Goal: Task Accomplishment & Management: Use online tool/utility

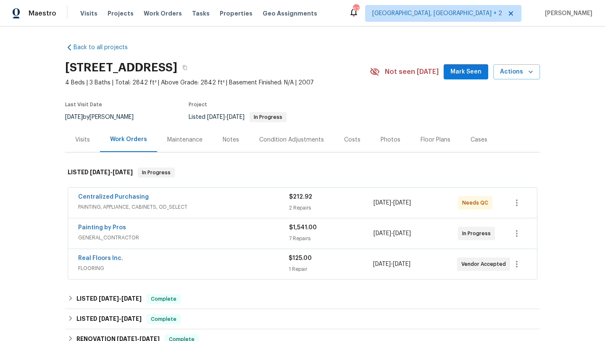
click at [185, 137] on div "Maintenance" at bounding box center [184, 140] width 35 height 8
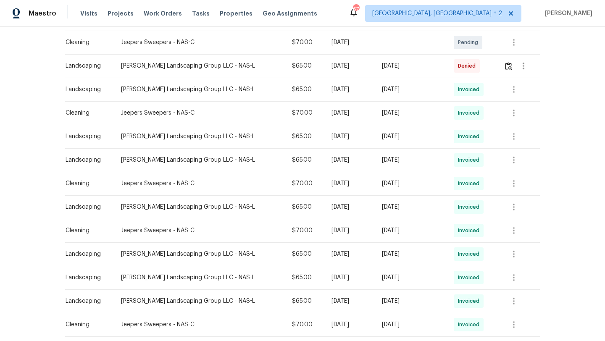
scroll to position [246, 0]
click at [525, 68] on icon "button" at bounding box center [524, 66] width 10 height 10
click at [527, 79] on li "View details" at bounding box center [543, 81] width 59 height 14
click at [547, 82] on li "View details" at bounding box center [543, 81] width 59 height 14
click at [411, 50] on div at bounding box center [302, 170] width 605 height 341
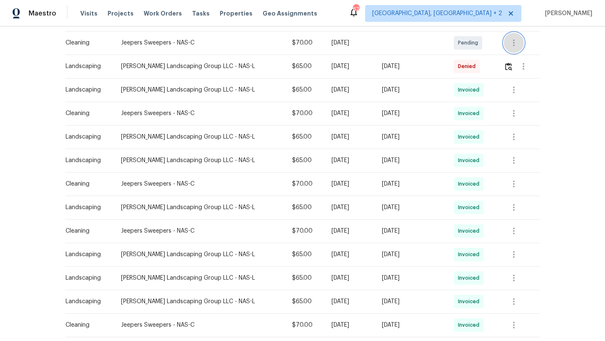
click at [510, 47] on icon "button" at bounding box center [514, 43] width 10 height 10
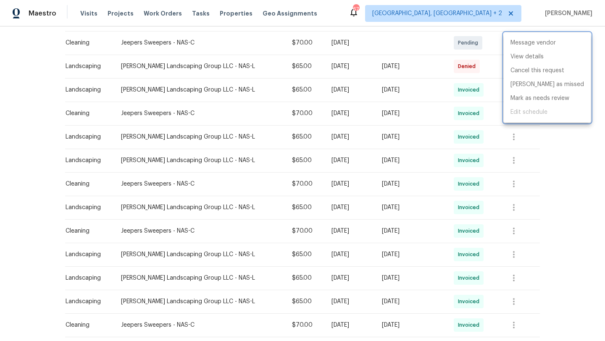
click at [590, 166] on div at bounding box center [302, 170] width 605 height 341
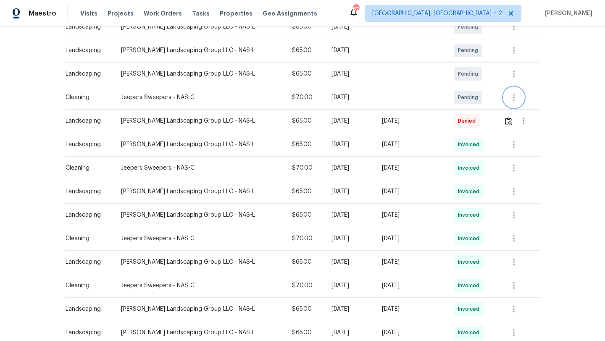
scroll to position [180, 0]
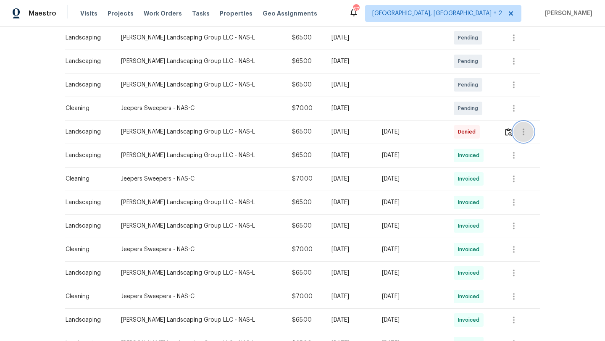
click at [520, 133] on icon "button" at bounding box center [524, 132] width 10 height 10
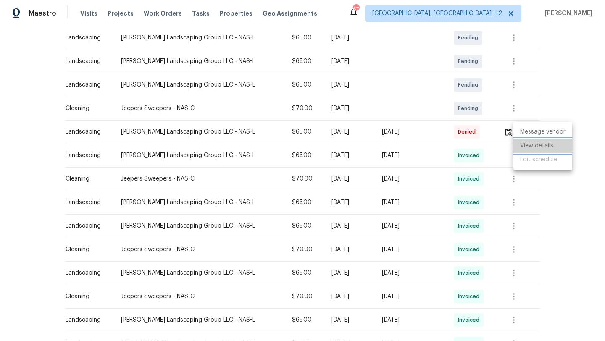
click at [520, 152] on li "View details" at bounding box center [543, 146] width 59 height 14
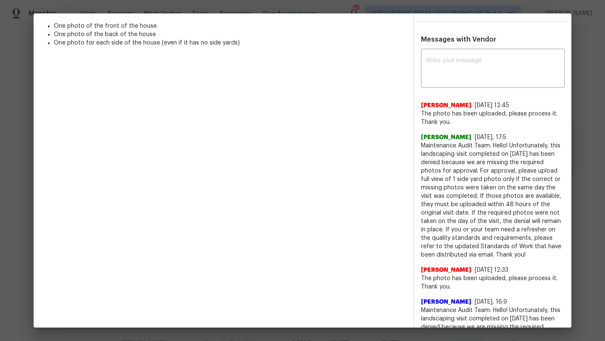
scroll to position [280, 0]
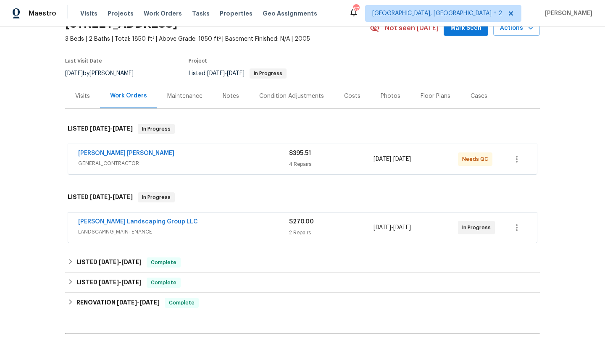
scroll to position [61, 0]
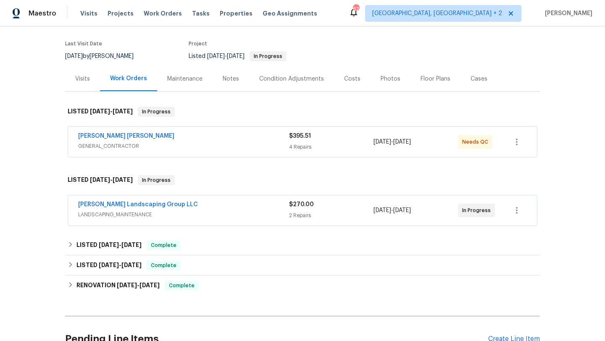
click at [196, 77] on div "Maintenance" at bounding box center [184, 79] width 35 height 8
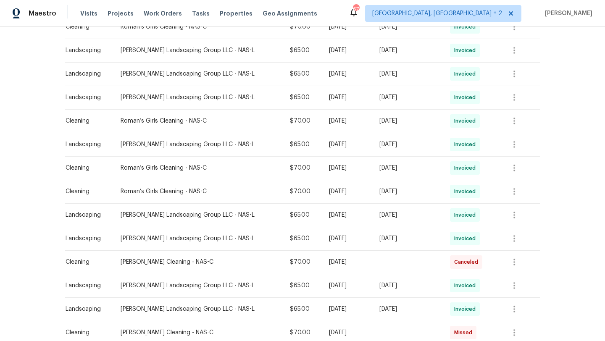
scroll to position [303, 0]
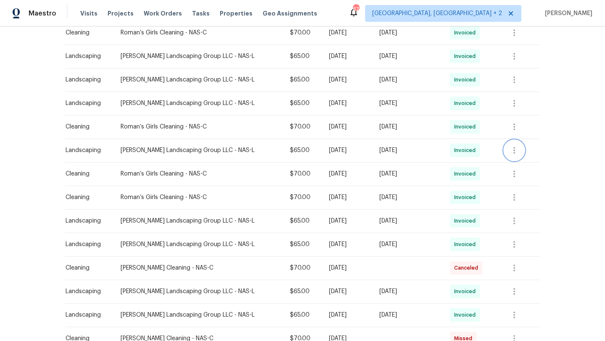
click at [512, 149] on icon "button" at bounding box center [515, 150] width 10 height 10
click at [507, 211] on div at bounding box center [302, 170] width 605 height 341
click at [403, 155] on td "Sat, Aug 09 2025" at bounding box center [408, 151] width 71 height 24
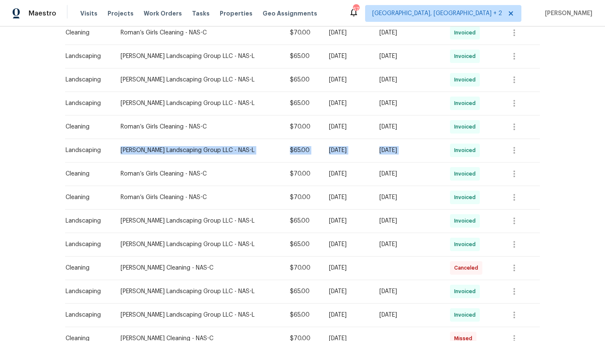
drag, startPoint x: 193, startPoint y: 143, endPoint x: 450, endPoint y: 148, distance: 257.8
click at [450, 148] on tr "Landscaping Sandoval Landscaping Group LLC - NAS-L $65.00 Mon, Aug 04 2025 Sat,…" at bounding box center [302, 151] width 475 height 24
click at [514, 151] on icon "button" at bounding box center [515, 150] width 2 height 7
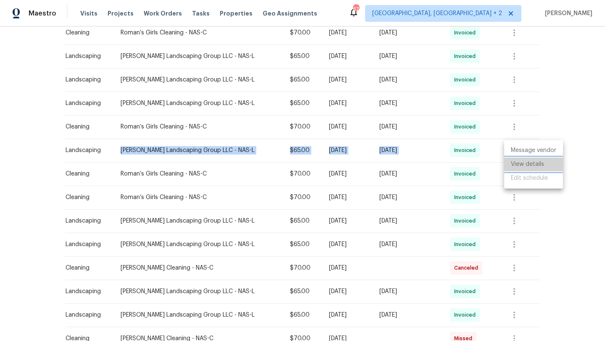
click at [511, 167] on li "View details" at bounding box center [534, 165] width 59 height 14
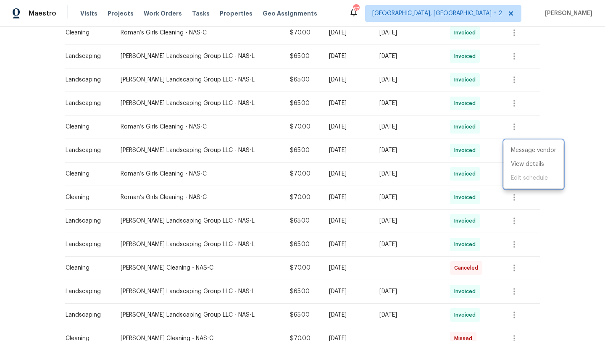
click at [550, 197] on div at bounding box center [302, 170] width 605 height 341
click at [514, 174] on icon "button" at bounding box center [515, 174] width 2 height 7
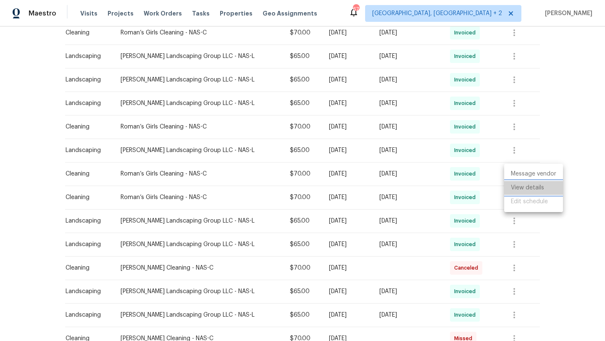
click at [516, 193] on li "View details" at bounding box center [534, 188] width 59 height 14
click at [515, 128] on div at bounding box center [302, 170] width 605 height 341
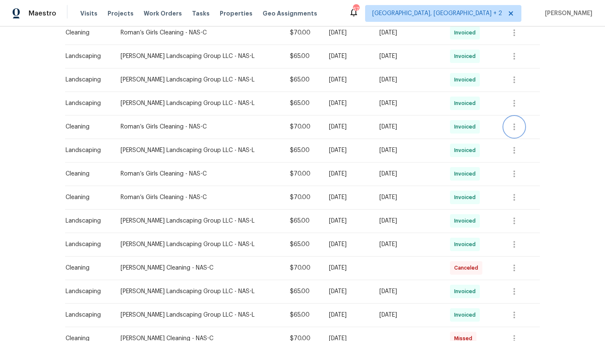
click at [515, 128] on icon "button" at bounding box center [515, 127] width 10 height 10
click at [518, 143] on li "View details" at bounding box center [534, 141] width 59 height 14
click at [524, 183] on div at bounding box center [302, 170] width 605 height 341
click at [511, 148] on icon "button" at bounding box center [515, 150] width 10 height 10
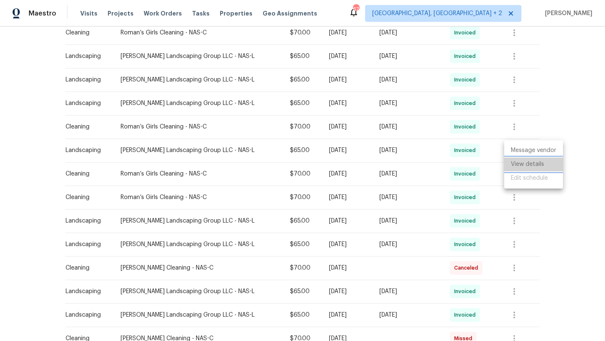
click at [516, 162] on li "View details" at bounding box center [534, 165] width 59 height 14
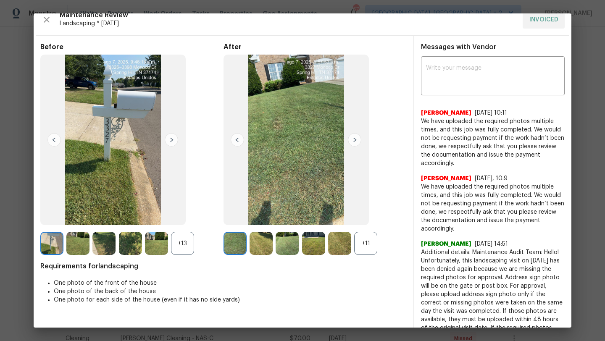
scroll to position [10, 0]
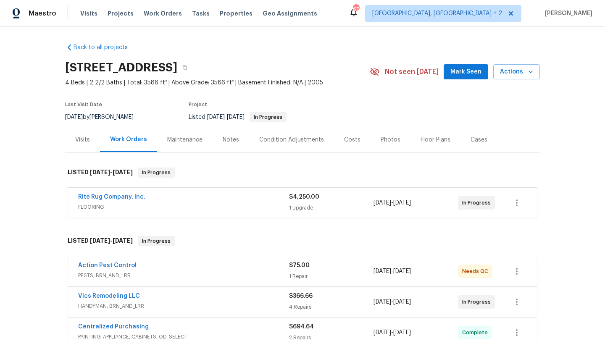
click at [179, 140] on div "Maintenance" at bounding box center [184, 140] width 35 height 8
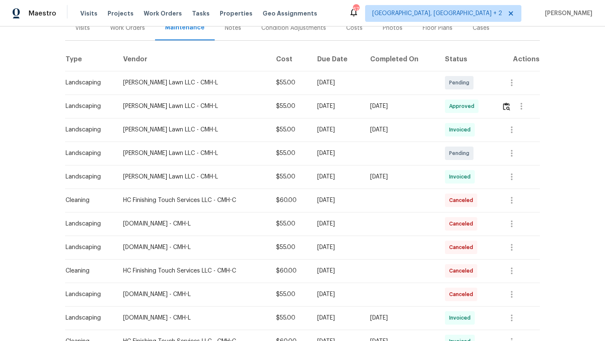
scroll to position [119, 0]
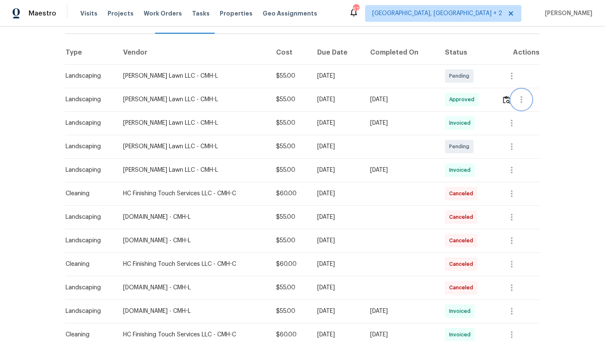
click at [527, 103] on icon "button" at bounding box center [522, 100] width 10 height 10
click at [567, 172] on div at bounding box center [302, 170] width 605 height 341
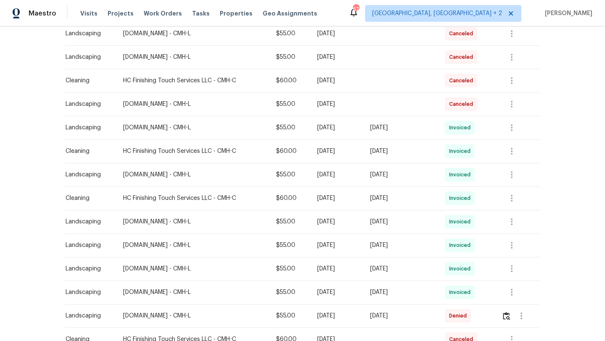
scroll to position [316, 0]
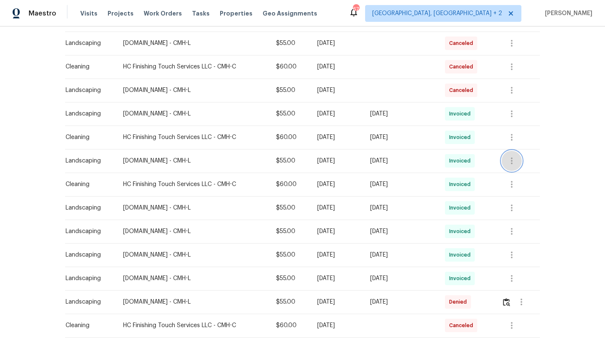
click at [516, 164] on icon "button" at bounding box center [512, 161] width 10 height 10
click at [524, 173] on li "View details" at bounding box center [534, 175] width 59 height 14
click at [526, 137] on div at bounding box center [302, 170] width 605 height 341
click at [514, 108] on button "button" at bounding box center [512, 114] width 20 height 20
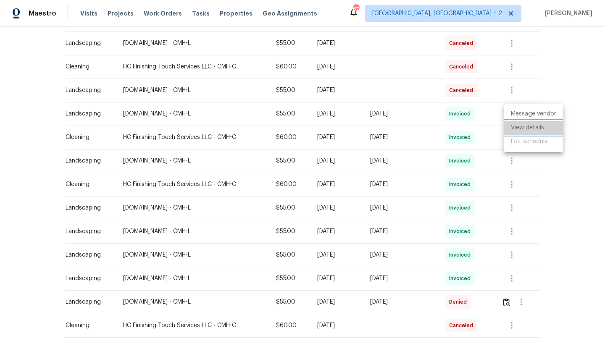
click at [523, 125] on li "View details" at bounding box center [534, 128] width 59 height 14
click at [517, 123] on li "View details" at bounding box center [534, 128] width 59 height 14
click at [560, 95] on div at bounding box center [302, 170] width 605 height 341
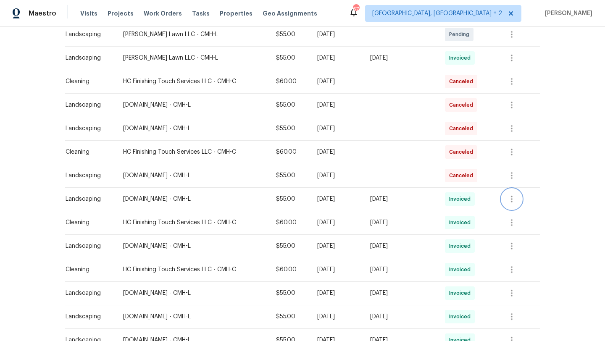
scroll to position [227, 0]
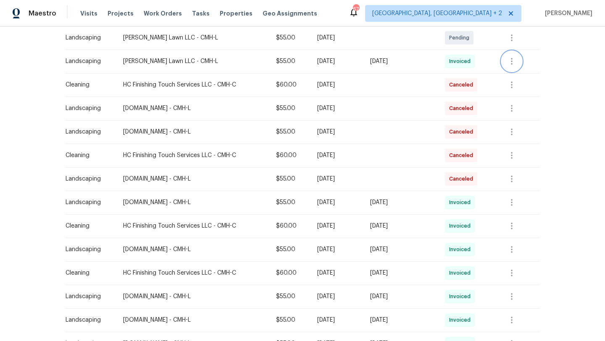
click at [510, 66] on icon "button" at bounding box center [512, 61] width 10 height 10
click at [517, 81] on li "View details" at bounding box center [534, 76] width 59 height 14
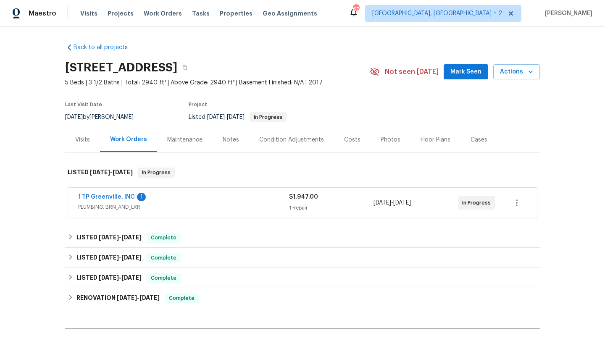
click at [184, 136] on div "Maintenance" at bounding box center [184, 140] width 35 height 8
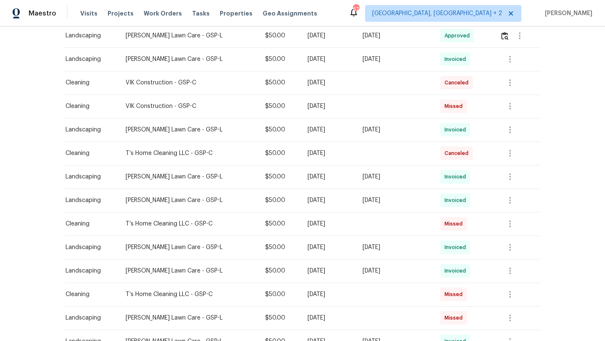
scroll to position [254, 0]
click at [507, 198] on icon "button" at bounding box center [510, 200] width 10 height 10
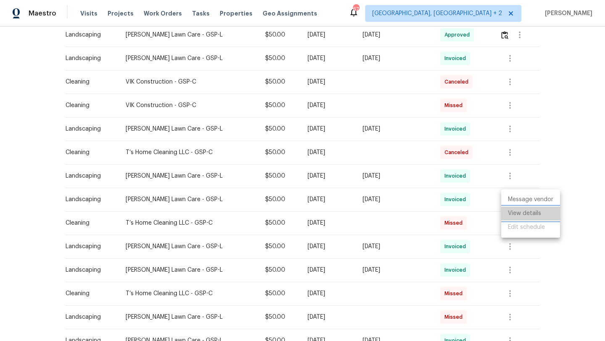
click at [510, 215] on li "View details" at bounding box center [531, 214] width 59 height 14
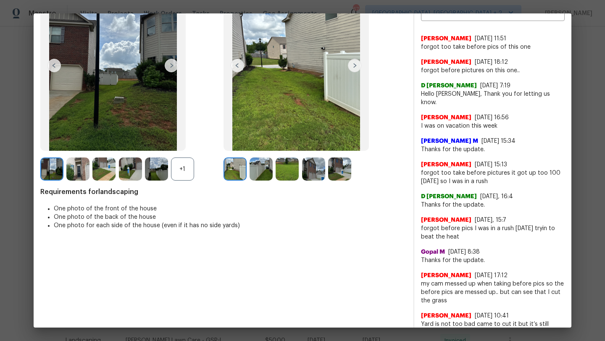
scroll to position [0, 0]
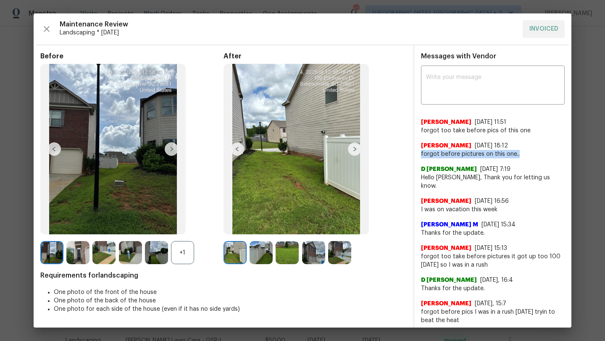
drag, startPoint x: 418, startPoint y: 152, endPoint x: 532, endPoint y: 157, distance: 114.1
click at [532, 157] on div "x ​ Bobby Lemmons 8/26/25, 11:51 forgot too take before pics of this one Bobby …" at bounding box center [493, 322] width 157 height 508
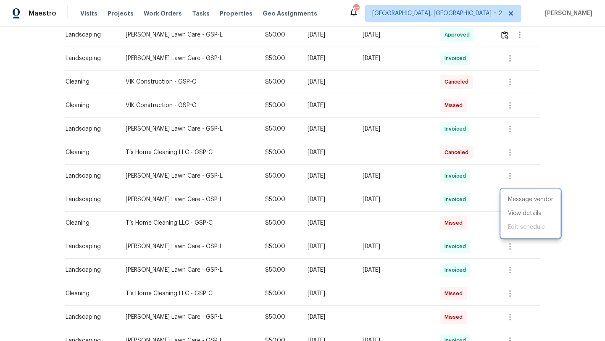
click at [513, 129] on div at bounding box center [302, 170] width 605 height 341
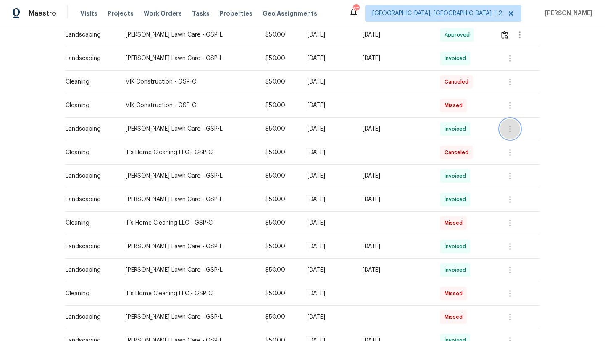
click at [511, 131] on icon "button" at bounding box center [511, 129] width 2 height 7
click at [514, 142] on li "View details" at bounding box center [531, 143] width 59 height 14
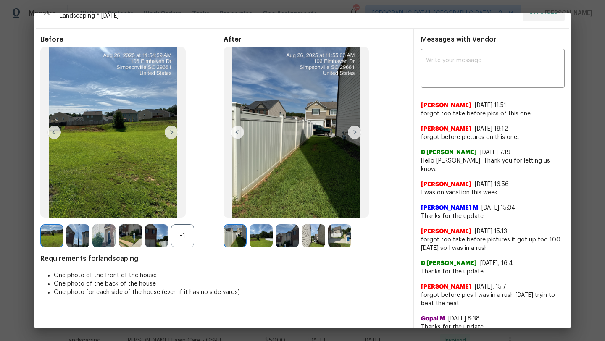
scroll to position [30, 0]
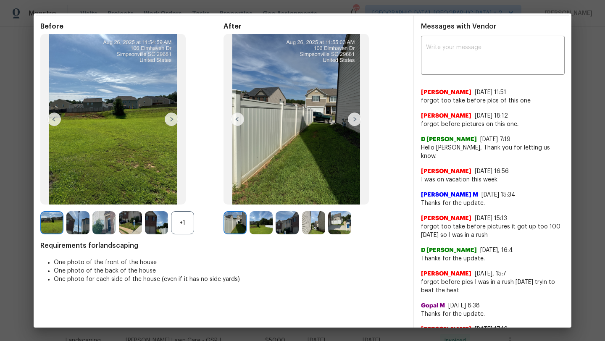
click at [266, 236] on div "Before +1 After Requirements for landscaping One photo of the front of the hous…" at bounding box center [223, 287] width 367 height 530
click at [292, 229] on img at bounding box center [287, 222] width 23 height 23
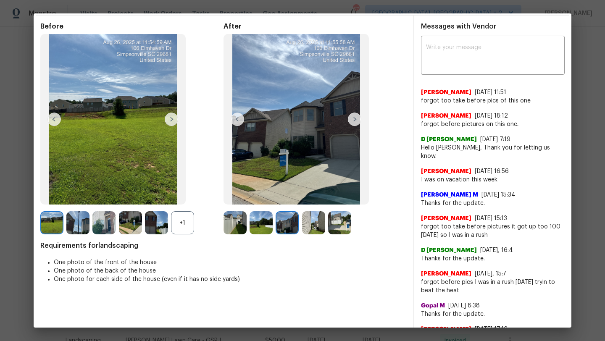
click at [296, 228] on img at bounding box center [287, 222] width 23 height 23
click at [309, 227] on img at bounding box center [313, 222] width 23 height 23
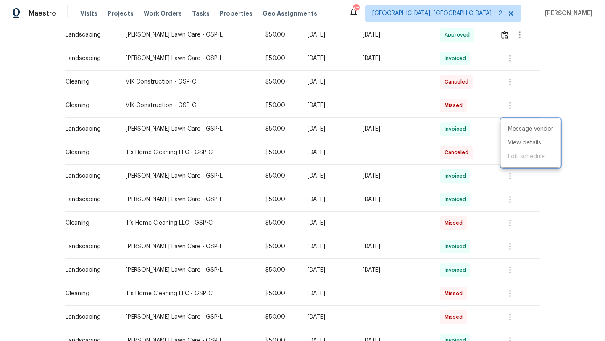
click at [560, 92] on div at bounding box center [302, 170] width 605 height 341
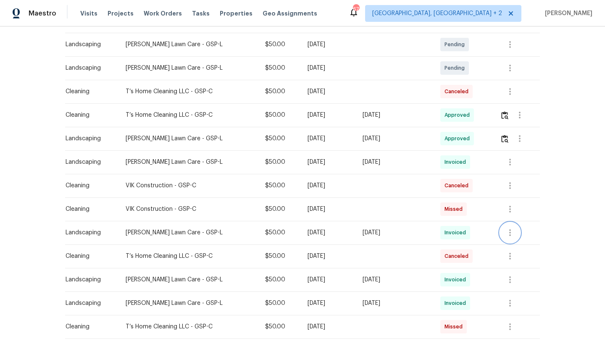
scroll to position [0, 0]
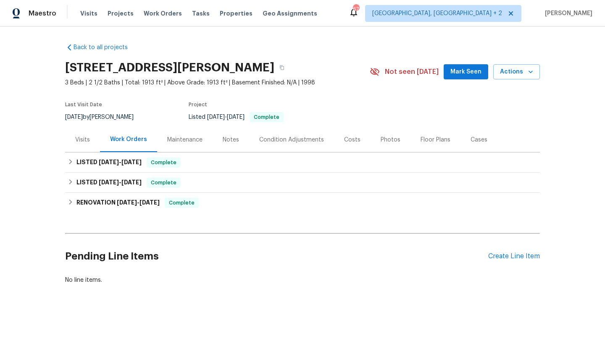
click at [186, 144] on div "Maintenance" at bounding box center [185, 139] width 56 height 25
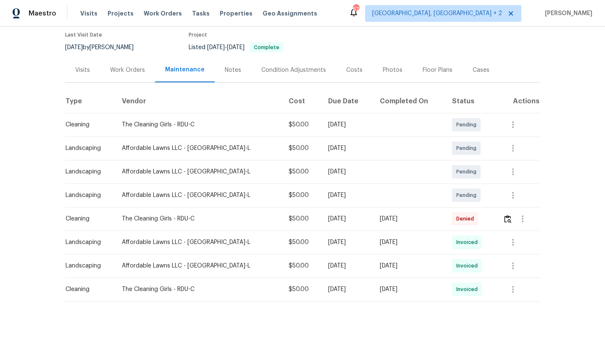
scroll to position [80, 0]
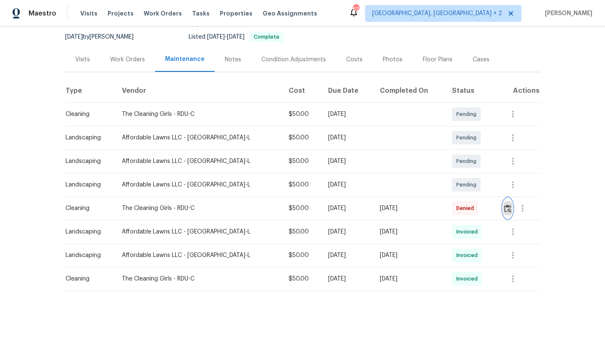
click at [505, 210] on img "button" at bounding box center [508, 209] width 7 height 8
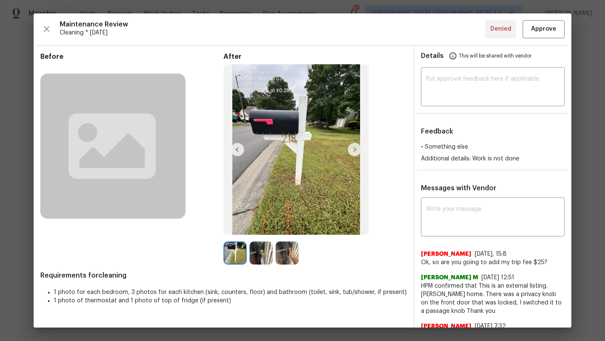
scroll to position [34, 0]
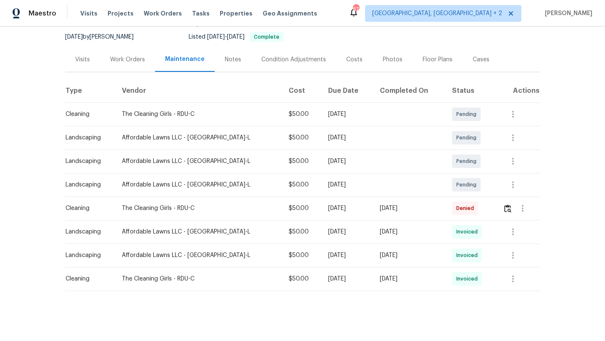
click at [497, 204] on td at bounding box center [519, 209] width 44 height 24
click at [505, 205] on img "button" at bounding box center [508, 209] width 7 height 8
click at [508, 186] on icon "button" at bounding box center [513, 185] width 10 height 10
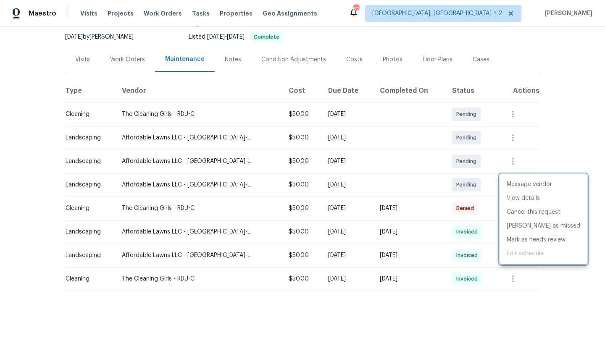
click at [561, 155] on div at bounding box center [302, 170] width 605 height 341
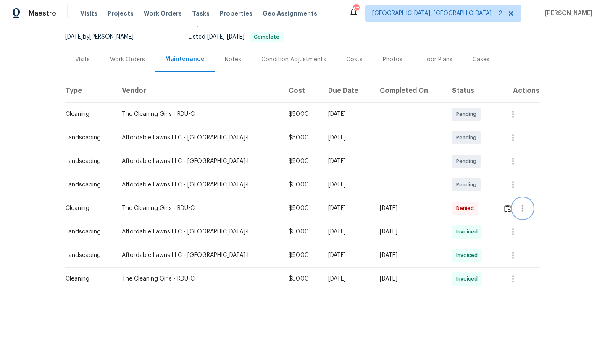
click at [525, 211] on icon "button" at bounding box center [523, 209] width 10 height 10
click at [565, 154] on div at bounding box center [302, 170] width 605 height 341
click at [522, 206] on icon "button" at bounding box center [523, 208] width 2 height 7
click at [549, 178] on div at bounding box center [302, 170] width 605 height 341
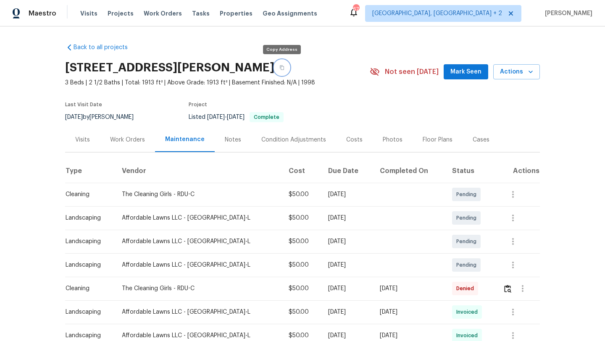
click at [285, 71] on button "button" at bounding box center [282, 67] width 15 height 15
